Goal: Task Accomplishment & Management: Complete application form

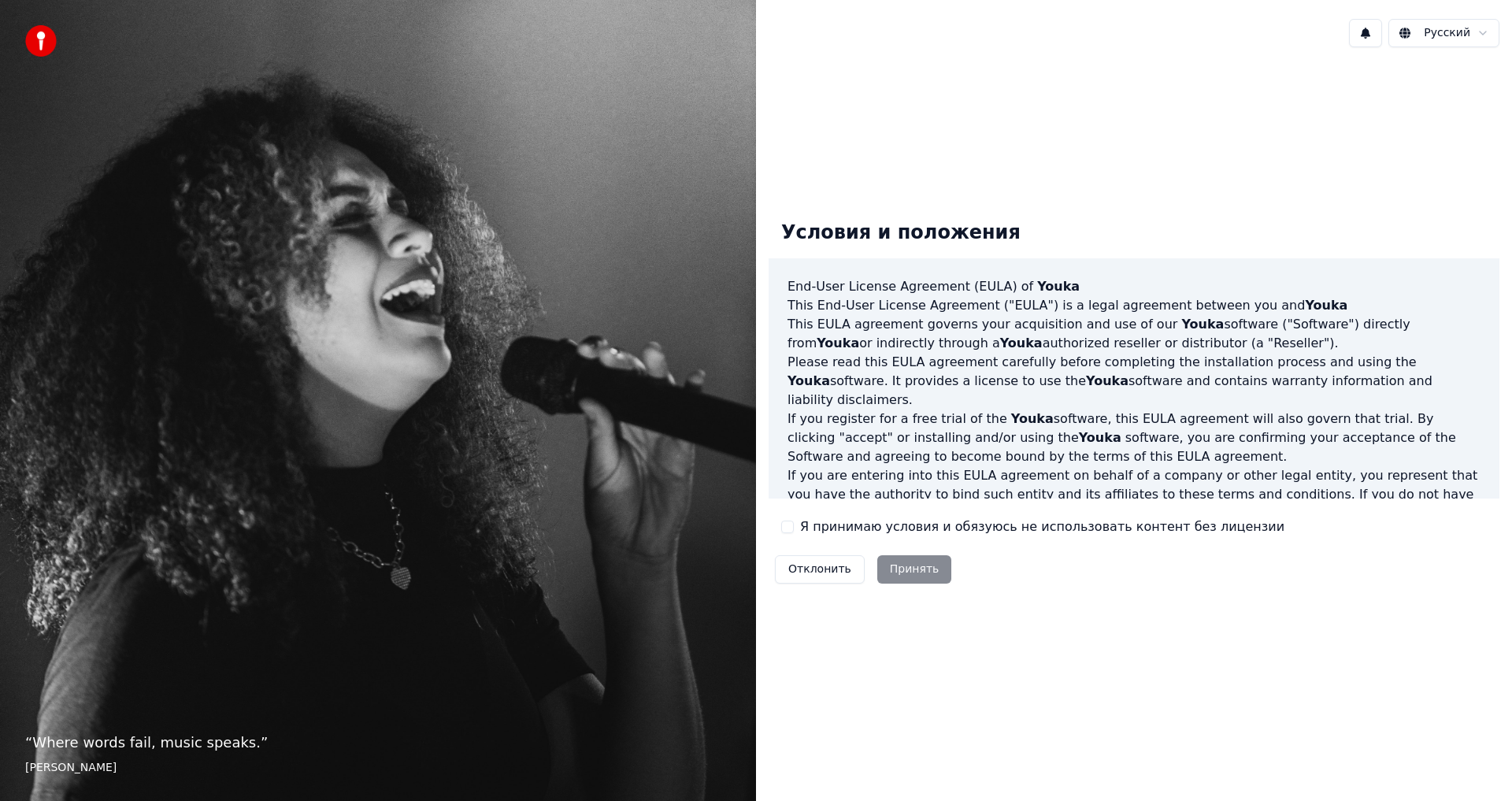
click at [845, 533] on label "Я принимаю условия и обязуюсь не использовать контент без лицензии" at bounding box center [1042, 527] width 484 height 19
click at [793, 533] on button "Я принимаю условия и обязуюсь не использовать контент без лицензии" at bounding box center [787, 527] width 13 height 13
click at [886, 565] on button "Принять" at bounding box center [914, 569] width 75 height 29
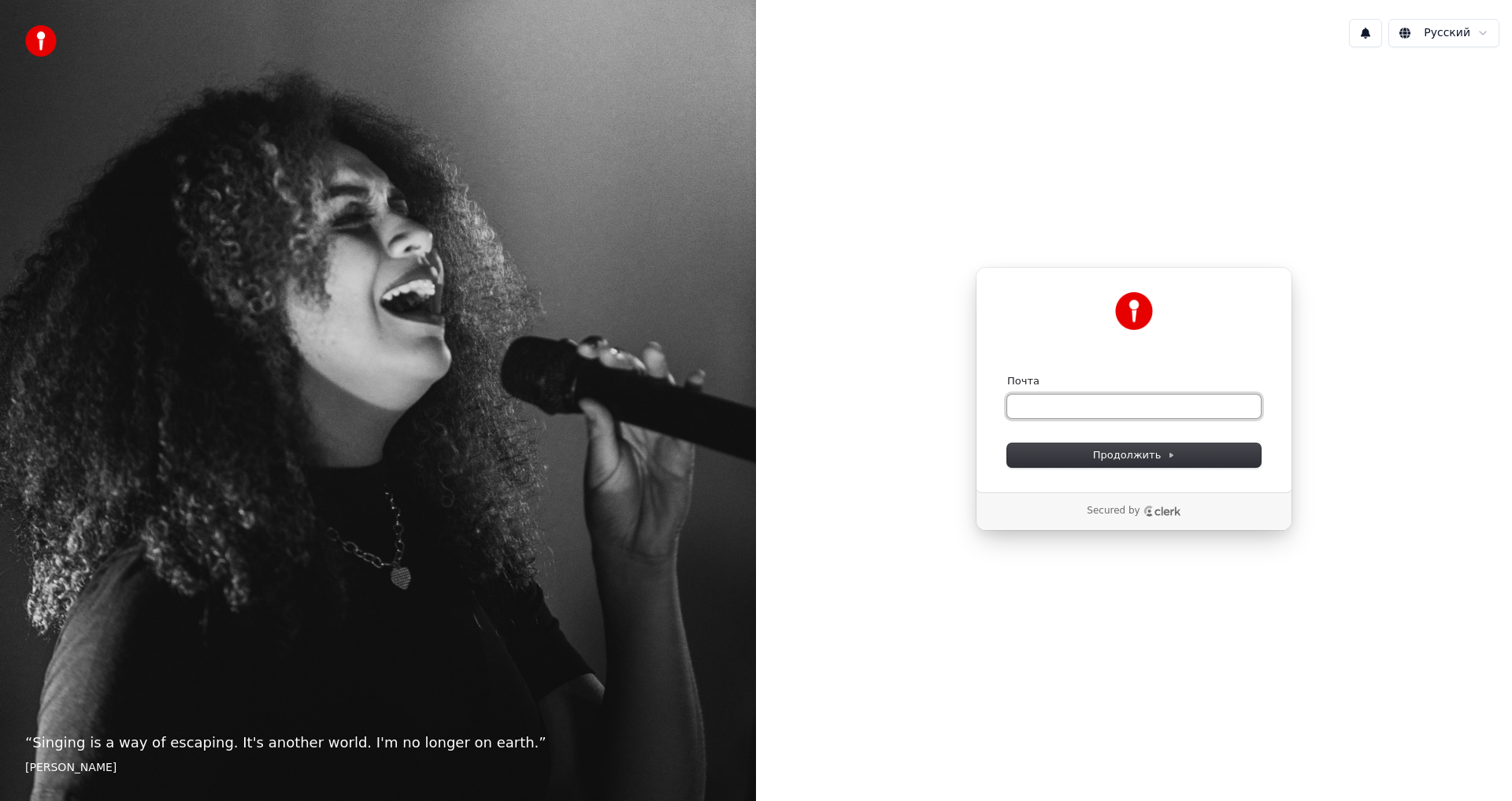
click at [1106, 407] on input "Почта" at bounding box center [1133, 407] width 254 height 24
type input "*"
click at [1086, 451] on button "Продолжить" at bounding box center [1133, 456] width 254 height 24
type input "**********"
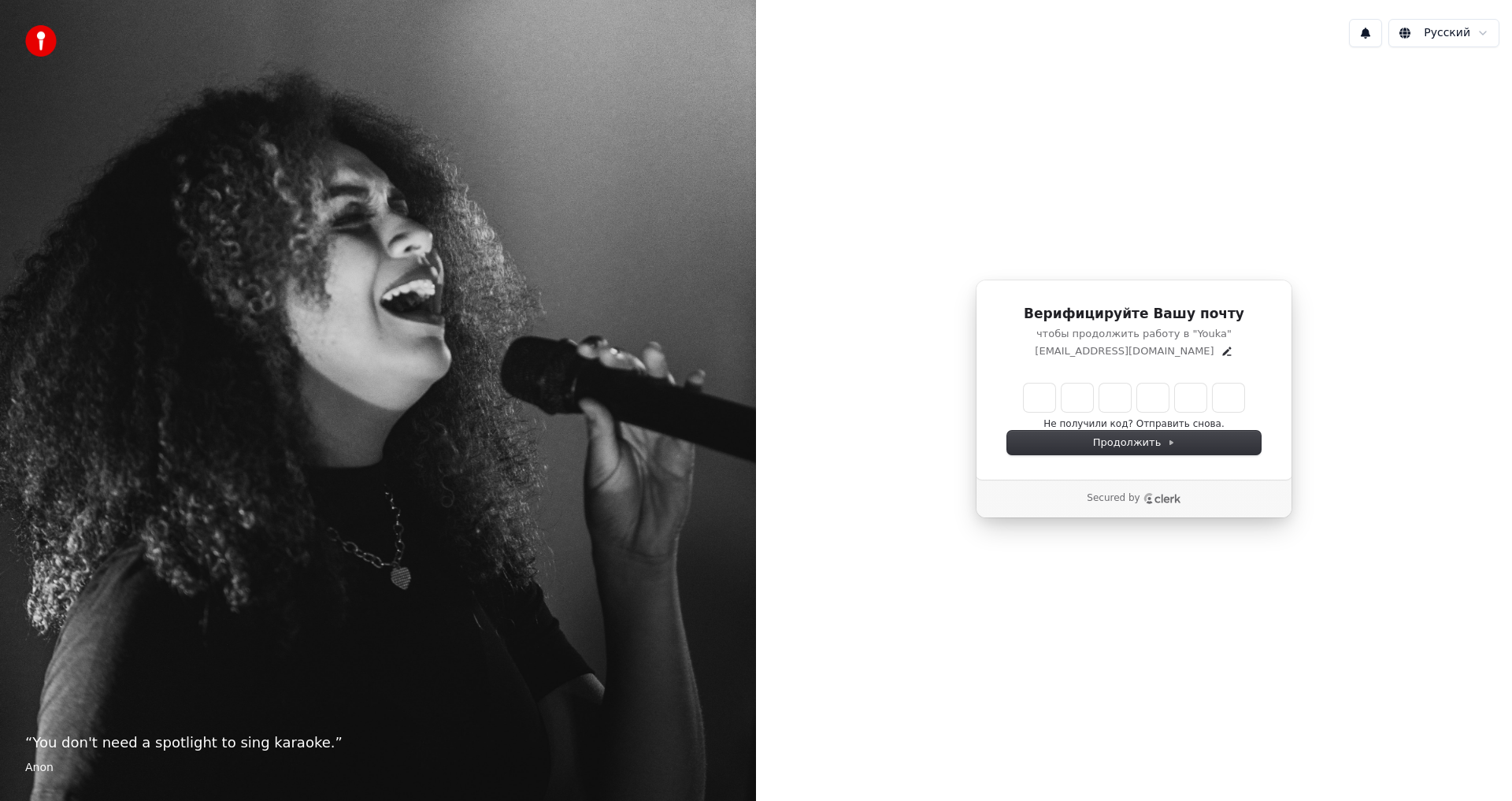
click at [1024, 386] on input "Enter verification code" at bounding box center [1133, 397] width 220 height 29
type input "******"
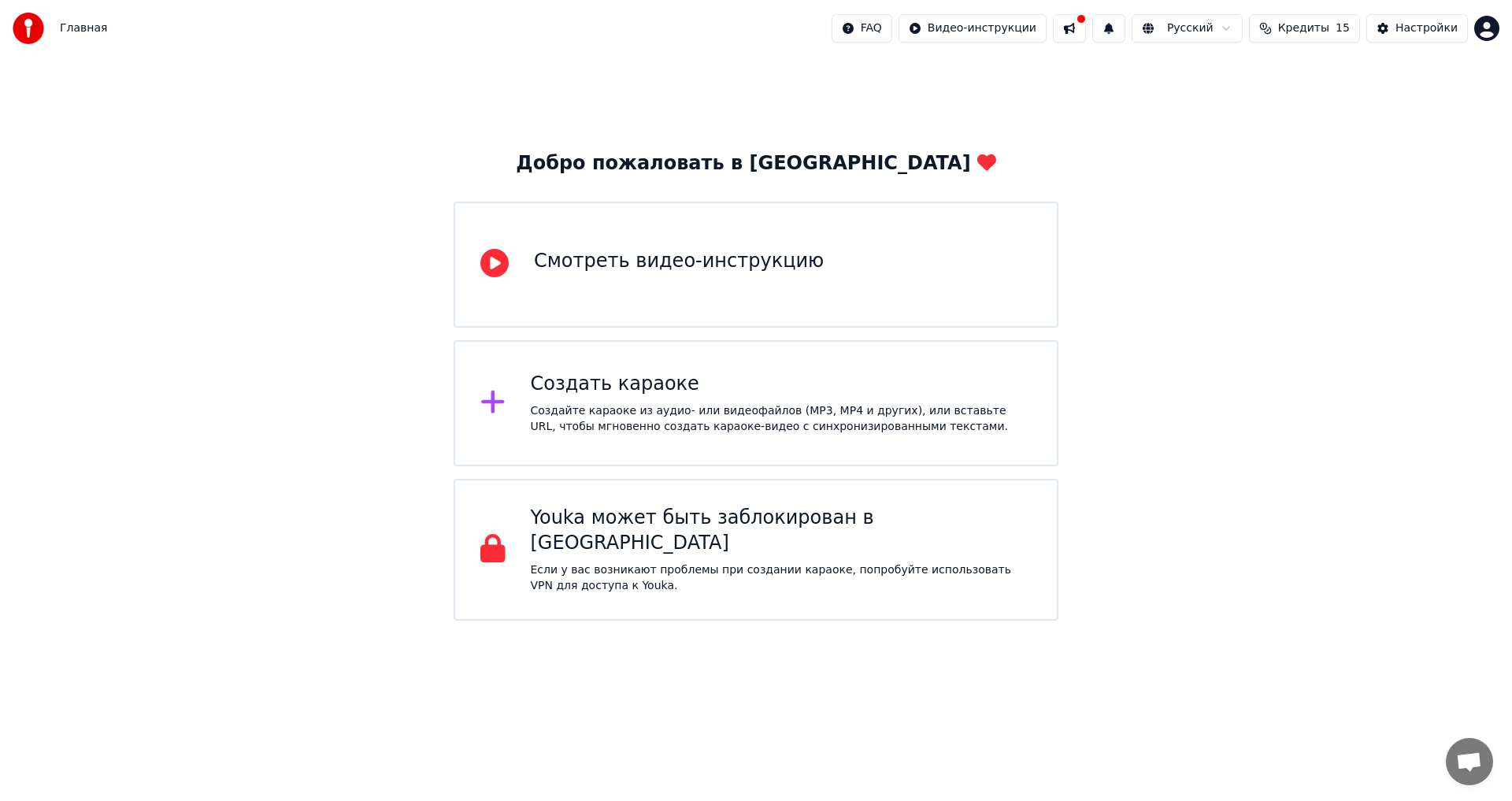
click at [394, 88] on div "Добро пожаловать в Youka Смотреть видео-инструкцию Создать караоке Создайте кар…" at bounding box center [756, 338] width 1512 height 564
click at [503, 266] on icon at bounding box center [494, 263] width 29 height 29
